Goal: Navigation & Orientation: Understand site structure

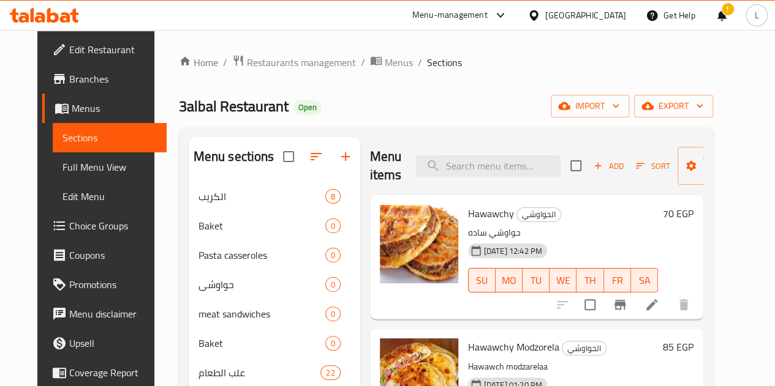
click at [508, 15] on icon at bounding box center [500, 15] width 15 height 15
click at [534, 48] on div "All Plugins" at bounding box center [475, 54] width 184 height 28
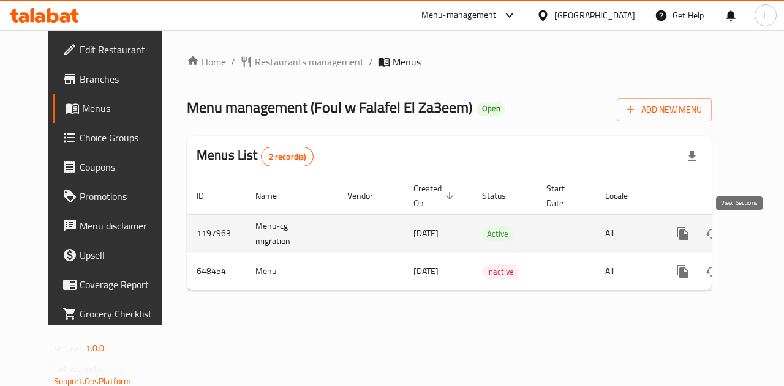
click at [764, 238] on icon "enhanced table" at bounding box center [771, 234] width 15 height 15
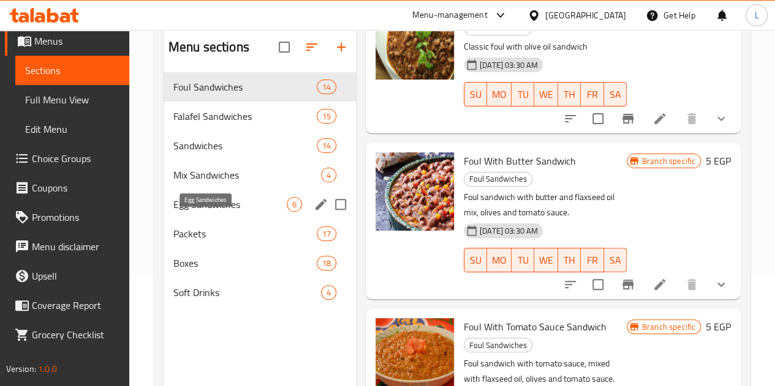
scroll to position [49, 0]
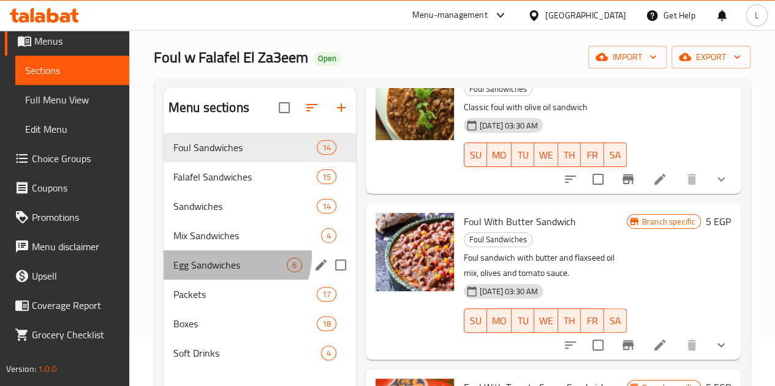
click at [228, 274] on div "Egg Sandwiches 6" at bounding box center [259, 264] width 192 height 29
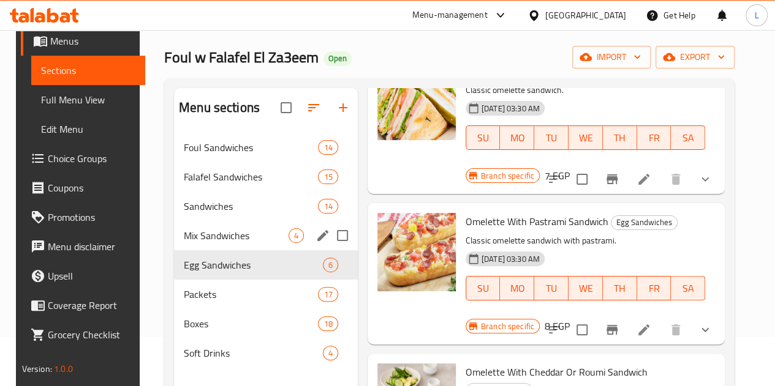
click at [220, 243] on span "Mix Sandwiches" at bounding box center [236, 235] width 105 height 15
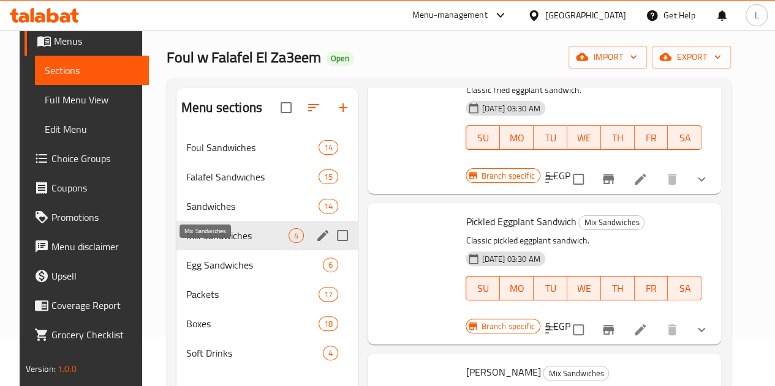
scroll to position [197, 0]
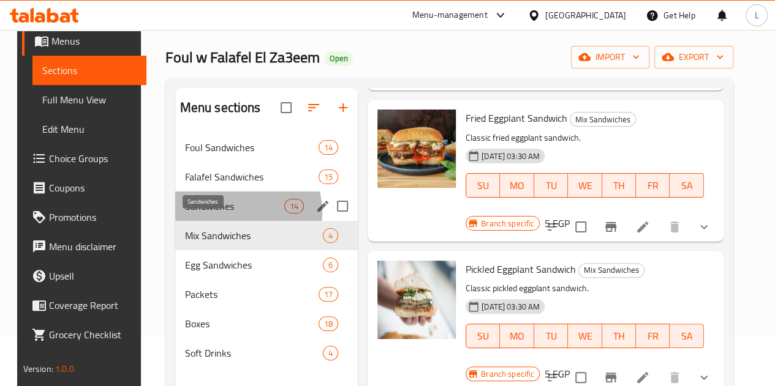
click at [220, 214] on span "Sandwiches" at bounding box center [234, 206] width 99 height 15
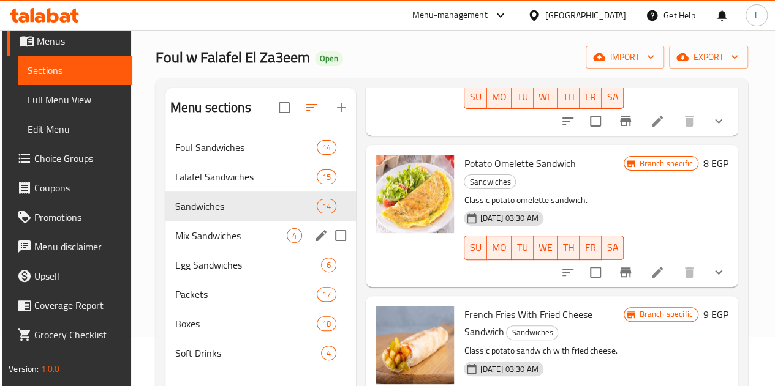
click at [219, 250] on div "Mix Sandwiches 4" at bounding box center [260, 235] width 191 height 29
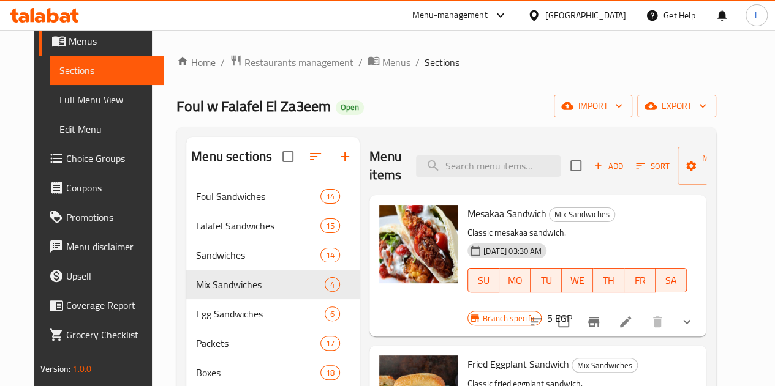
click at [508, 12] on icon at bounding box center [500, 15] width 15 height 15
click at [527, 56] on div "All Plugins" at bounding box center [475, 54] width 184 height 28
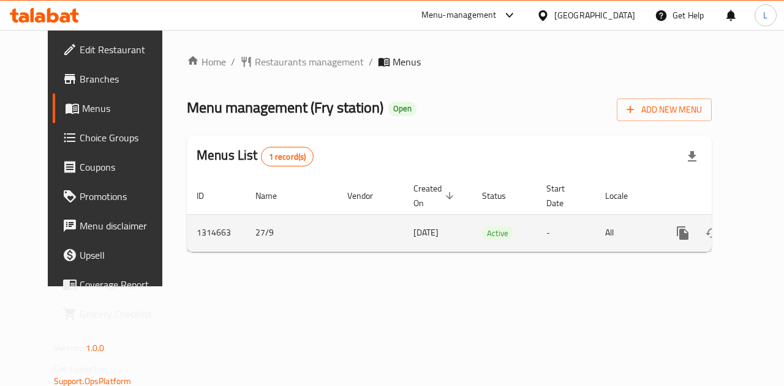
drag, startPoint x: 700, startPoint y: 261, endPoint x: 729, endPoint y: 248, distance: 31.2
click at [711, 248] on div "Home / Restaurants management / Menus Menu management ( Fry station ) Open Add …" at bounding box center [449, 158] width 525 height 208
click at [765, 233] on icon "enhanced table" at bounding box center [770, 233] width 11 height 11
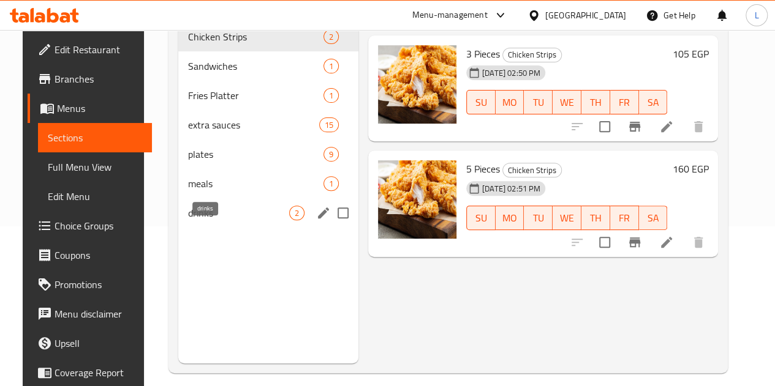
scroll to position [171, 0]
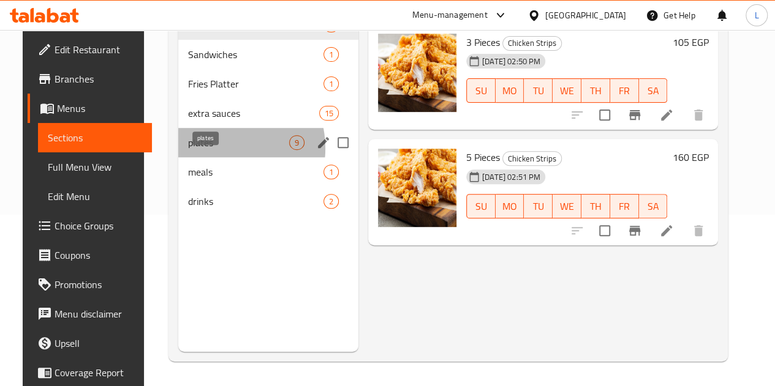
click at [202, 150] on span "plates" at bounding box center [238, 142] width 101 height 15
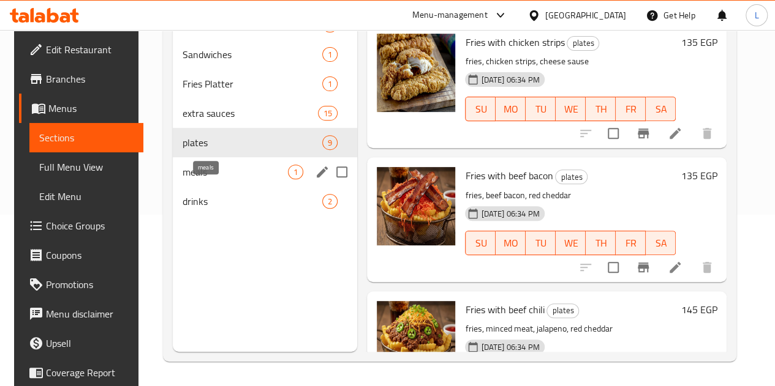
click at [208, 179] on span "meals" at bounding box center [234, 172] width 105 height 15
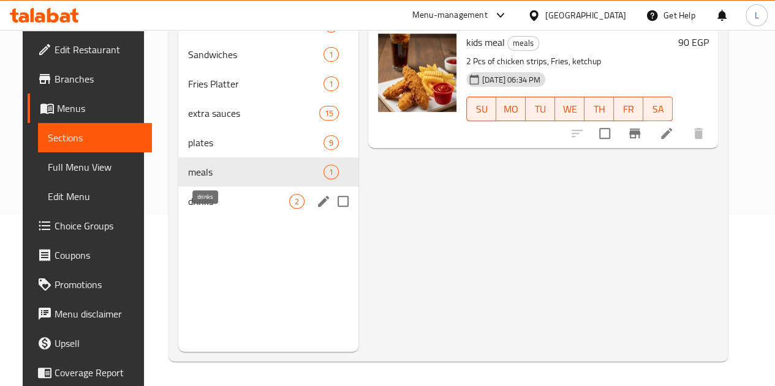
click at [206, 209] on span "drinks" at bounding box center [238, 201] width 101 height 15
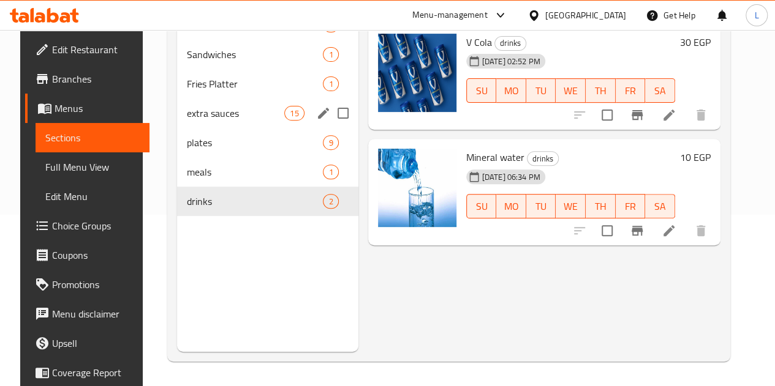
click at [200, 121] on span "extra sauces" at bounding box center [235, 113] width 97 height 15
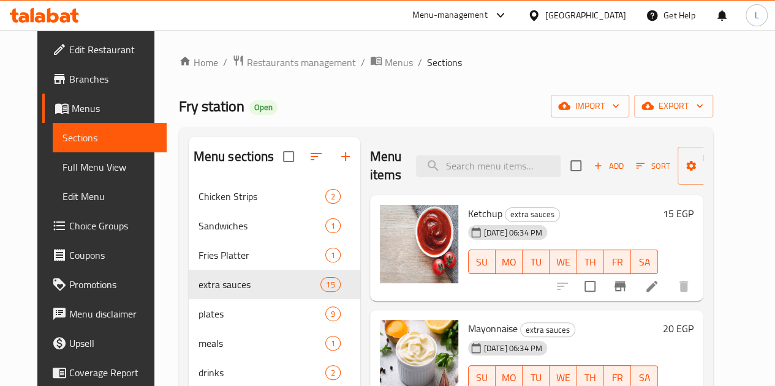
click at [487, 12] on div "Menu-management" at bounding box center [449, 15] width 75 height 15
click at [485, 53] on div "All Plugins" at bounding box center [475, 54] width 184 height 28
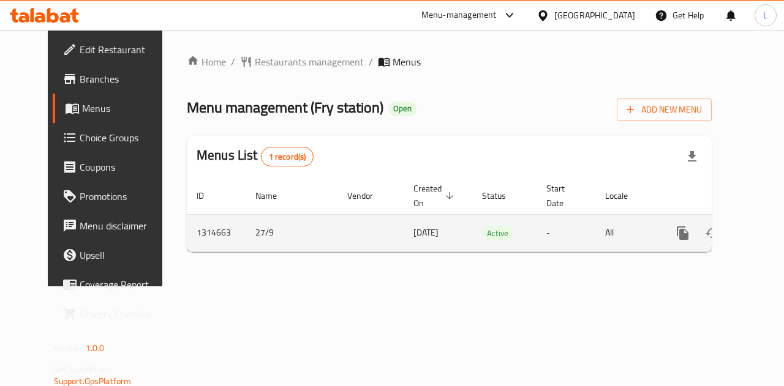
click at [764, 230] on icon "enhanced table" at bounding box center [771, 233] width 15 height 15
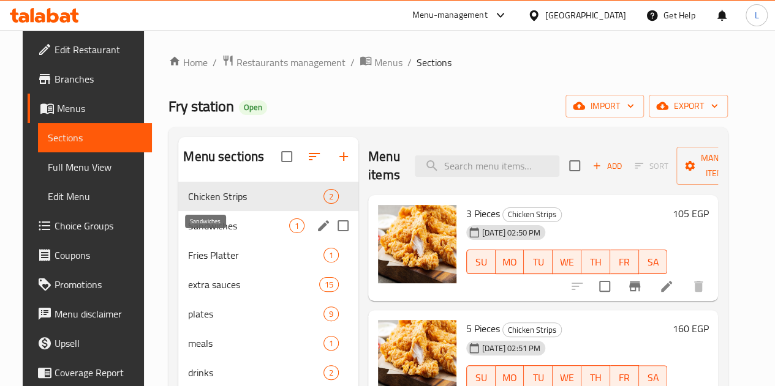
click at [228, 233] on span "Sandwiches" at bounding box center [238, 226] width 101 height 15
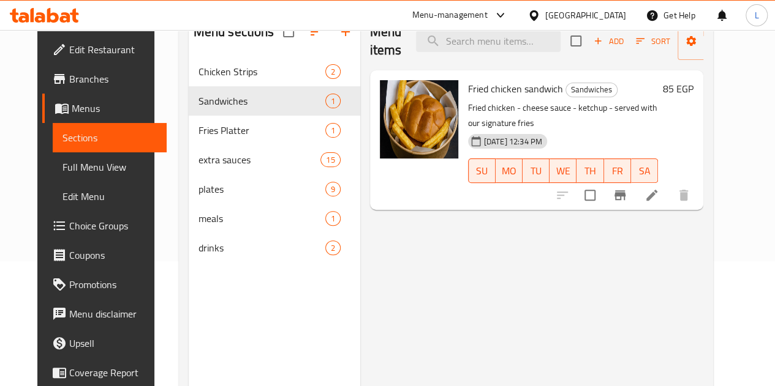
scroll to position [171, 0]
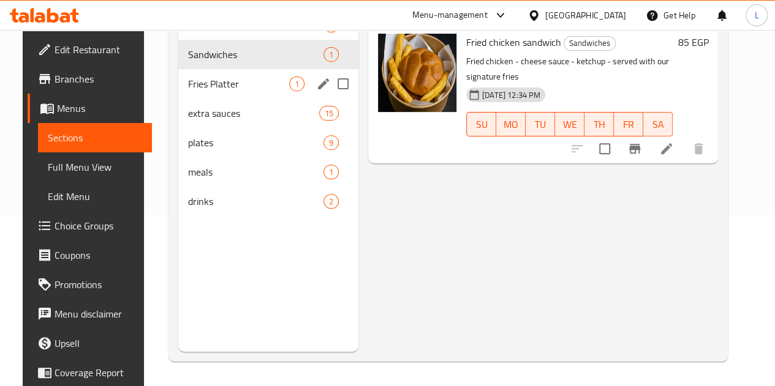
click at [181, 91] on div "Fries Platter 1" at bounding box center [268, 83] width 180 height 29
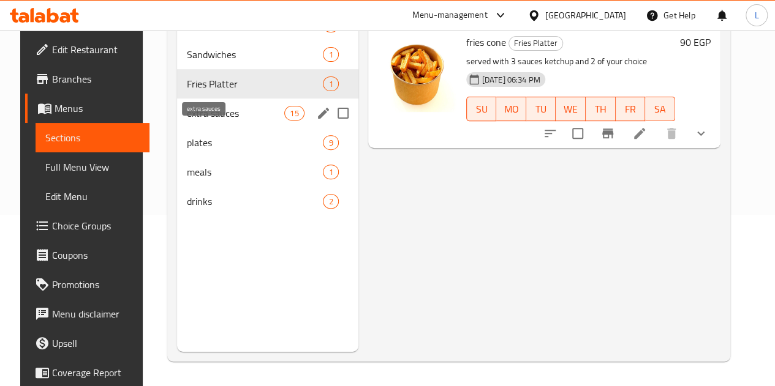
click at [211, 121] on span "extra sauces" at bounding box center [235, 113] width 97 height 15
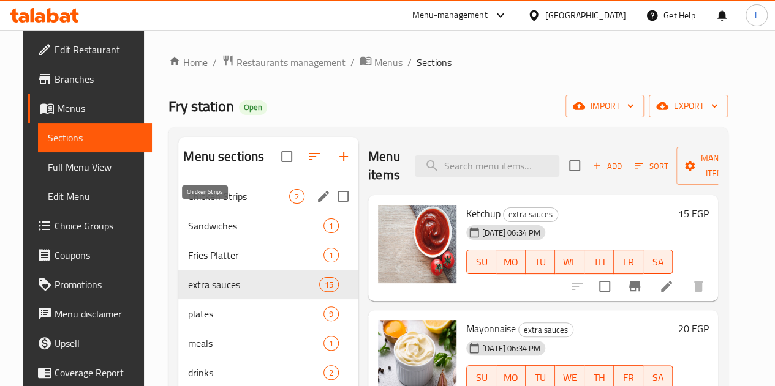
click at [209, 204] on span "Chicken Strips" at bounding box center [238, 196] width 101 height 15
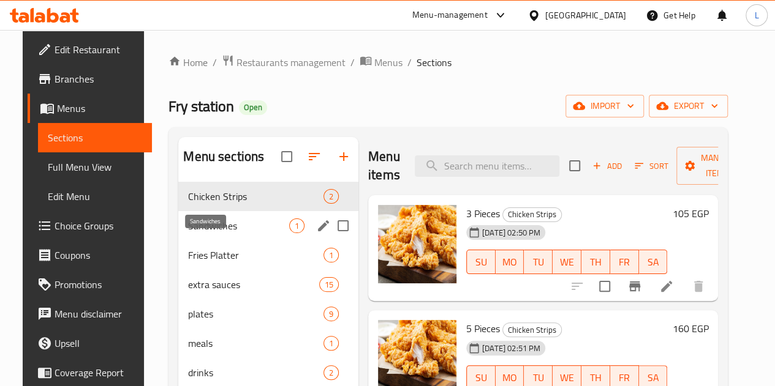
click at [223, 233] on span "Sandwiches" at bounding box center [238, 226] width 101 height 15
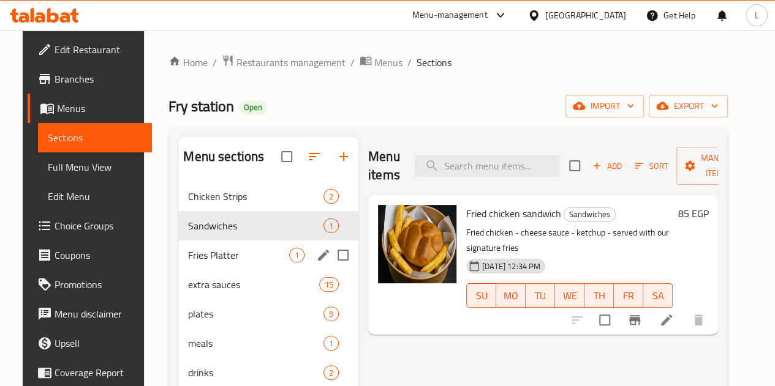
click at [220, 263] on span "Fries Platter" at bounding box center [238, 255] width 101 height 15
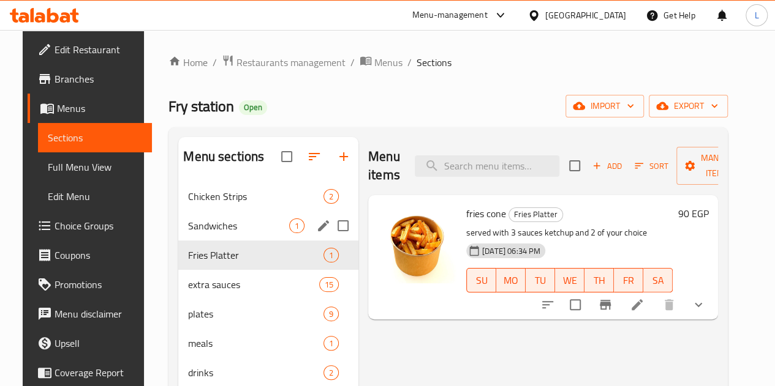
click at [212, 233] on span "Sandwiches" at bounding box center [238, 226] width 101 height 15
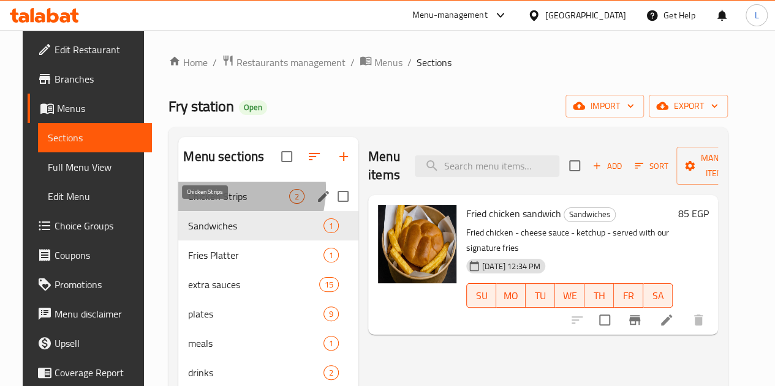
click at [212, 204] on span "Chicken Strips" at bounding box center [238, 196] width 101 height 15
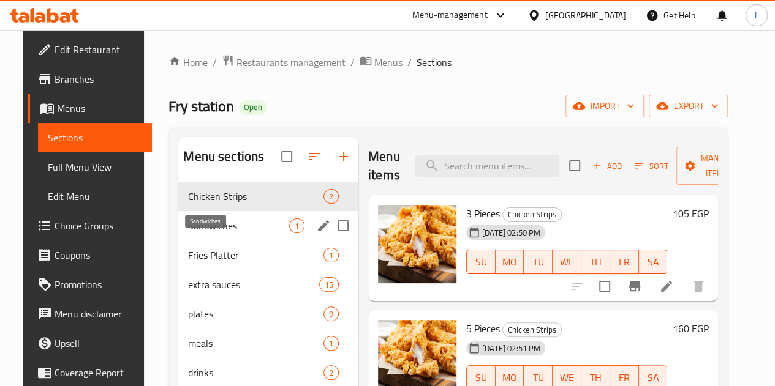
click at [225, 263] on div "Fries Platter 1" at bounding box center [268, 255] width 180 height 29
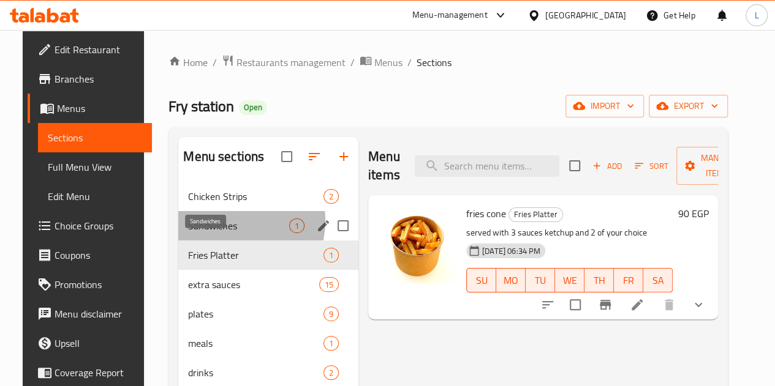
click at [220, 233] on span "Sandwiches" at bounding box center [238, 226] width 101 height 15
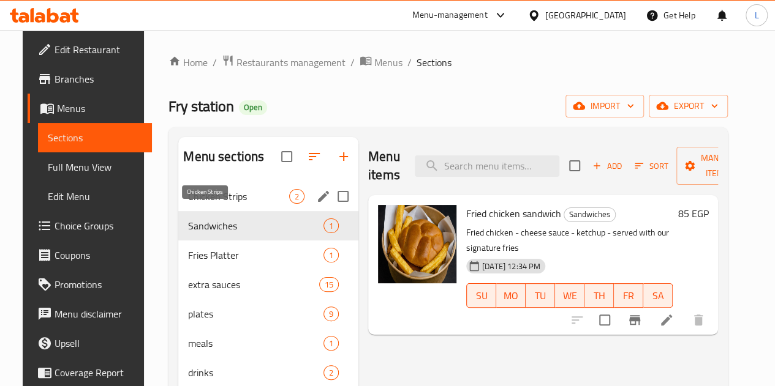
click at [215, 204] on span "Chicken Strips" at bounding box center [238, 196] width 101 height 15
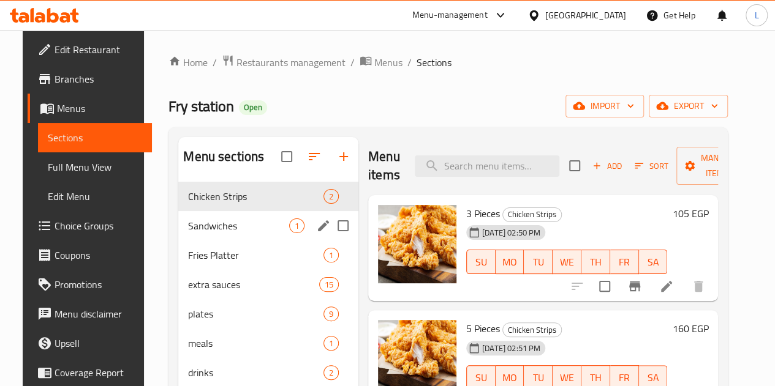
click at [214, 241] on div "Sandwiches 1" at bounding box center [268, 225] width 180 height 29
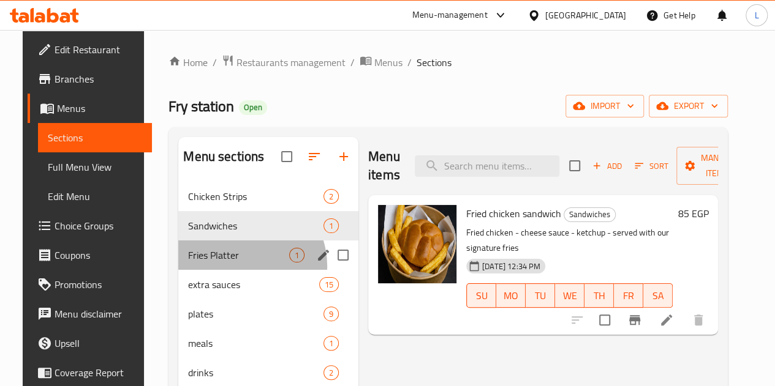
click at [225, 270] on div "Fries Platter 1" at bounding box center [268, 255] width 180 height 29
